Goal: Task Accomplishment & Management: Manage account settings

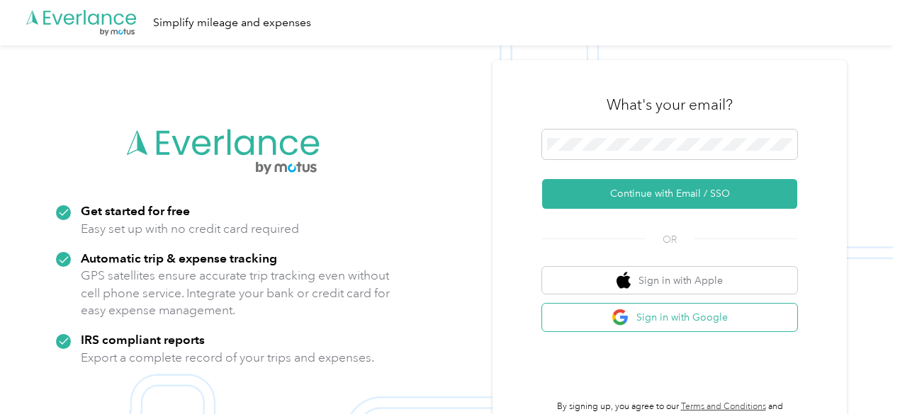
click at [694, 321] on button "Sign in with Google" at bounding box center [669, 318] width 255 height 28
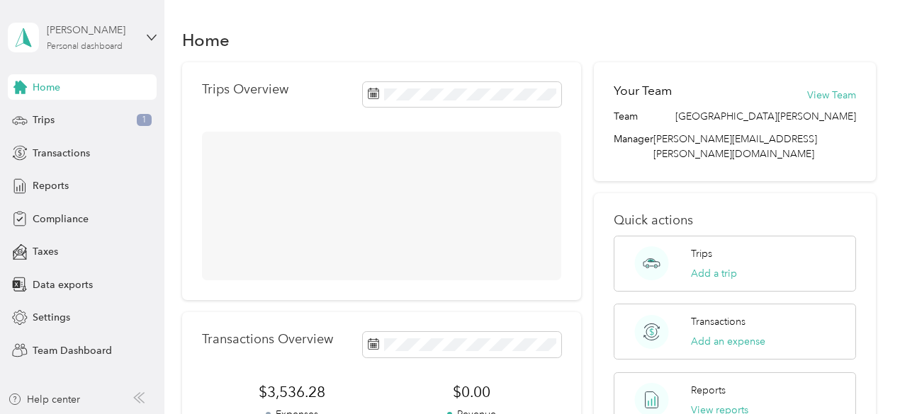
click at [105, 35] on div "[PERSON_NAME]" at bounding box center [91, 30] width 89 height 15
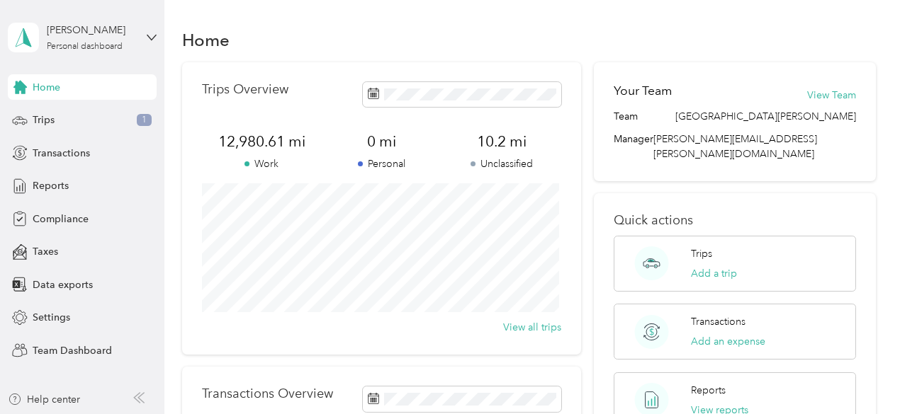
click at [81, 112] on div "Team dashboard" at bounding box center [59, 116] width 76 height 15
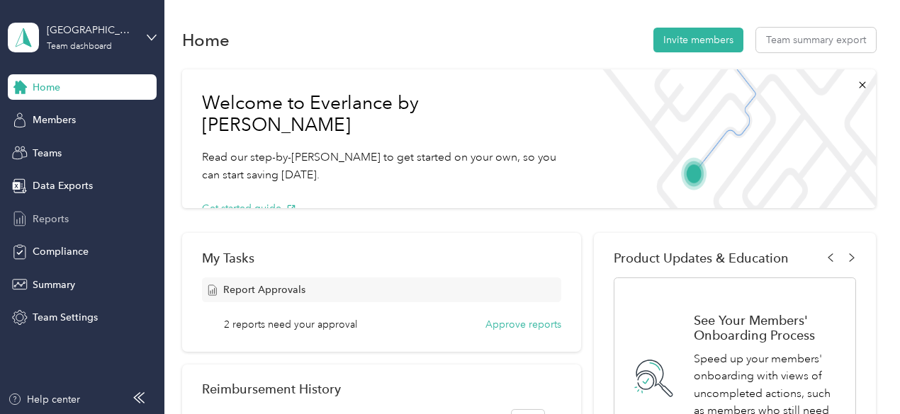
click at [48, 216] on span "Reports" at bounding box center [51, 219] width 36 height 15
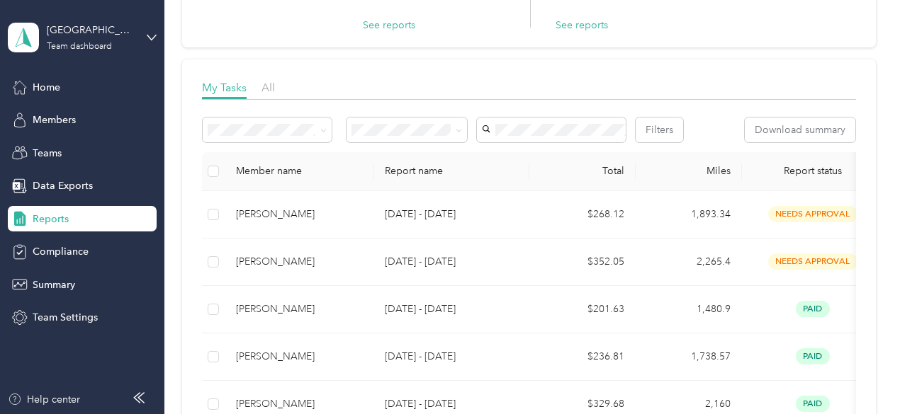
scroll to position [71, 0]
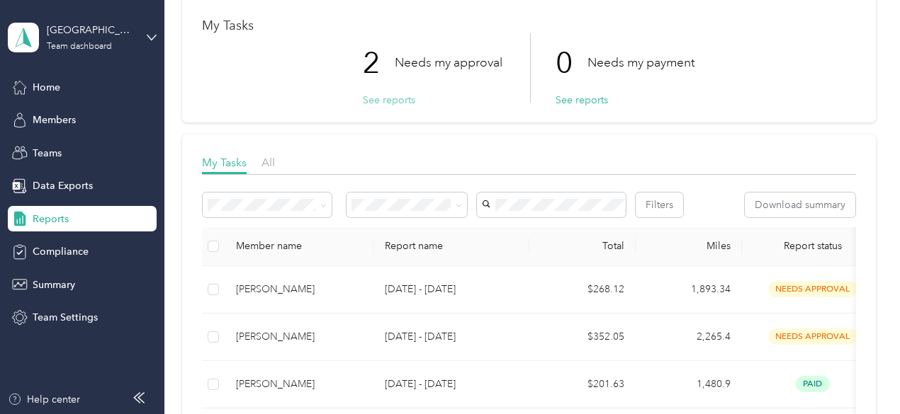
click at [395, 94] on button "See reports" at bounding box center [389, 100] width 52 height 15
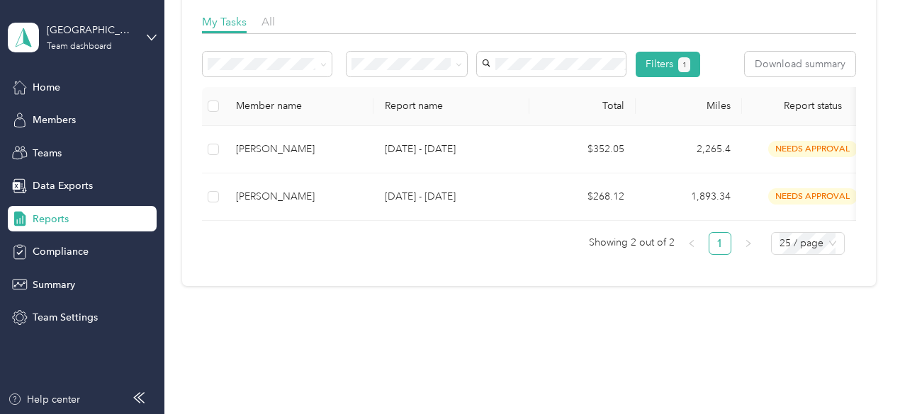
scroll to position [213, 0]
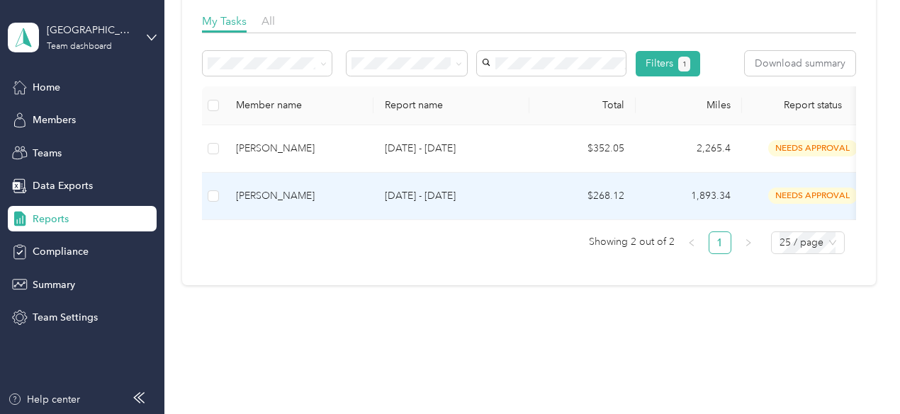
click at [315, 204] on div "[PERSON_NAME]" at bounding box center [299, 196] width 126 height 16
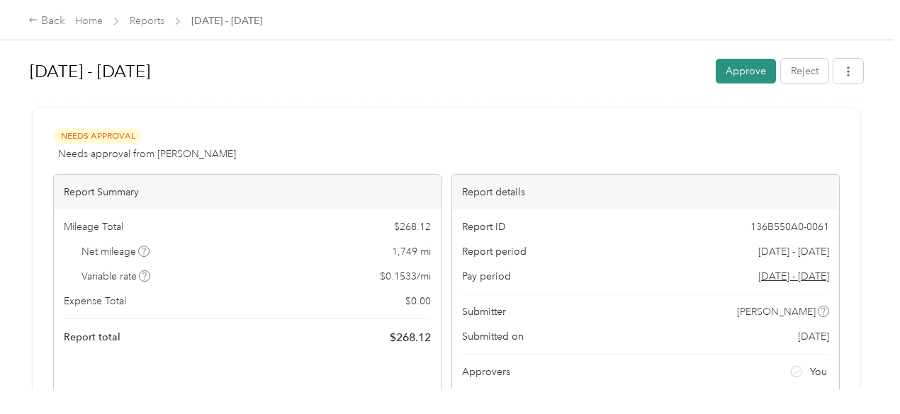
click at [745, 73] on button "Approve" at bounding box center [746, 71] width 60 height 25
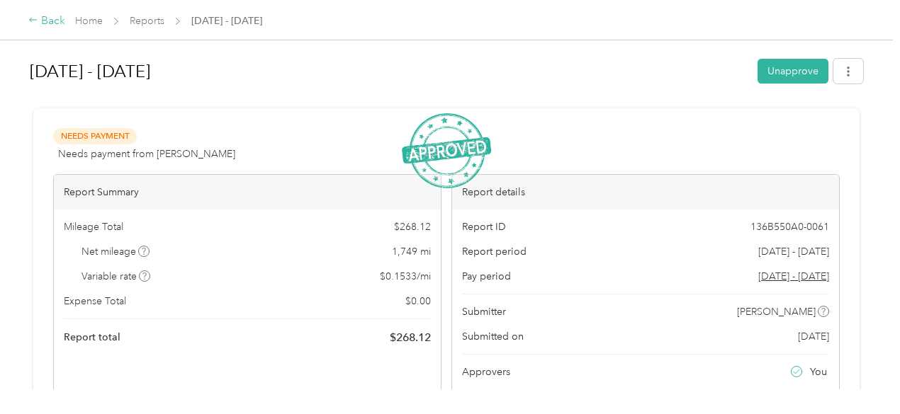
click at [52, 23] on div "Back" at bounding box center [46, 21] width 37 height 17
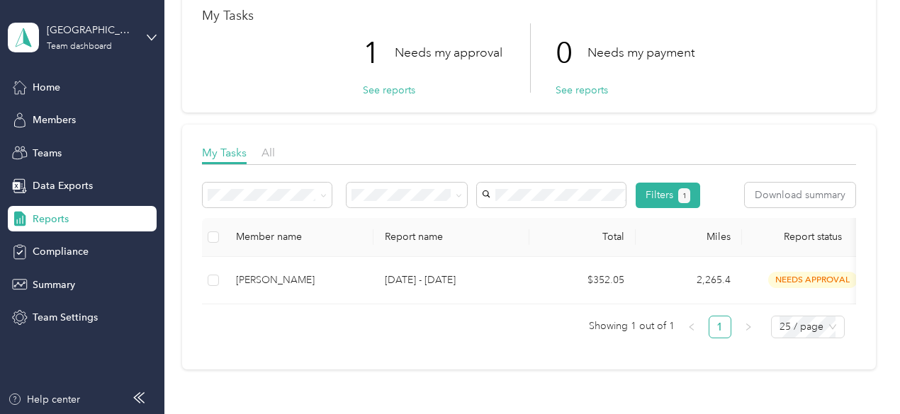
scroll to position [142, 0]
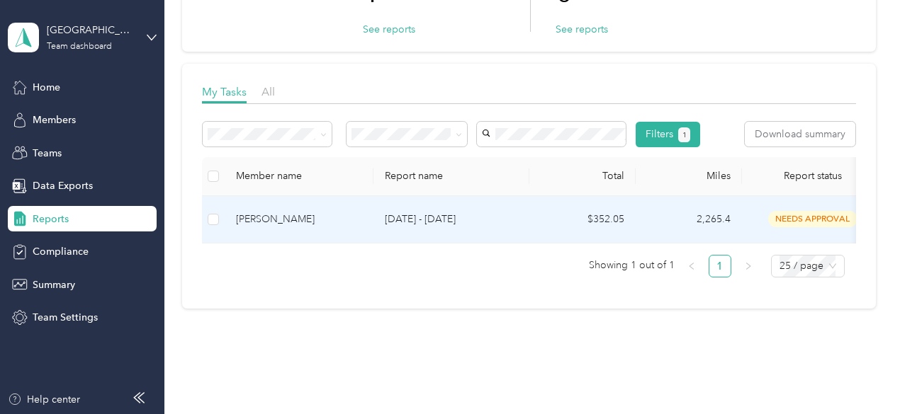
click at [256, 227] on div "[PERSON_NAME]" at bounding box center [299, 220] width 126 height 16
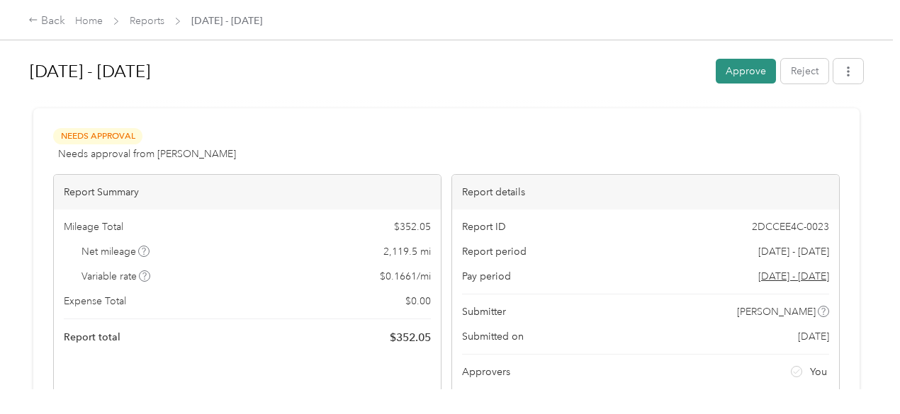
click at [741, 69] on button "Approve" at bounding box center [746, 71] width 60 height 25
